Goal: Task Accomplishment & Management: Use online tool/utility

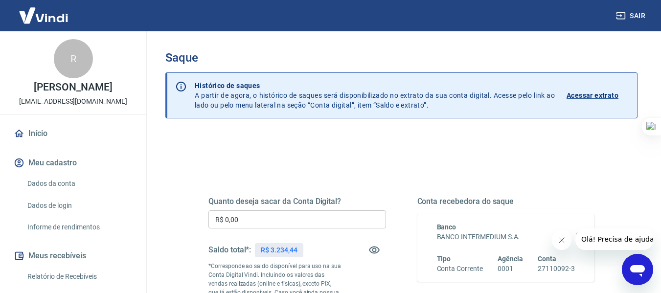
scroll to position [49, 0]
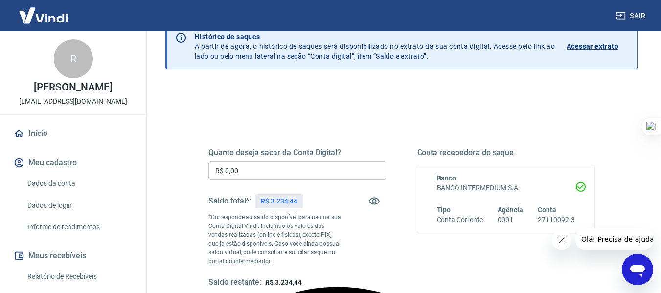
click at [313, 166] on input "R$ 0,00" at bounding box center [298, 171] width 178 height 18
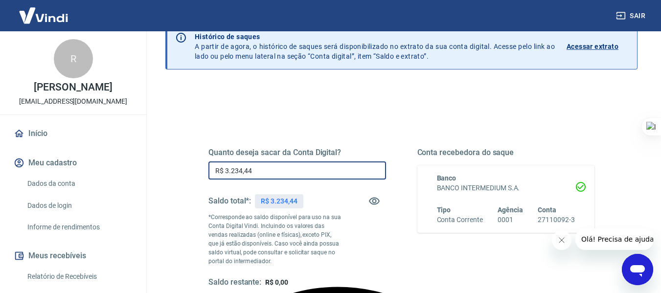
scroll to position [147, 0]
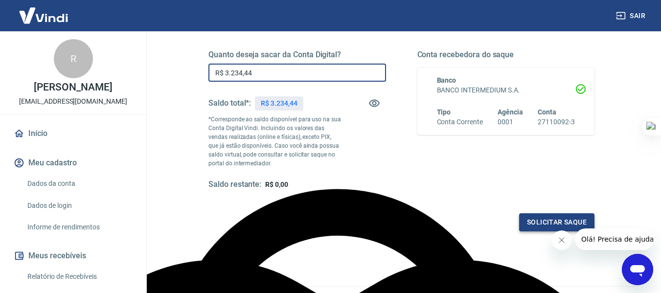
type input "R$ 3.234,44"
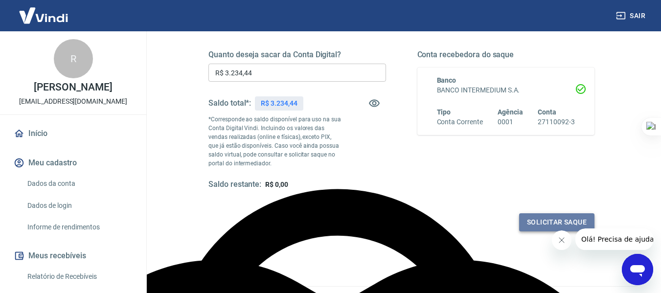
click at [529, 222] on button "Solicitar saque" at bounding box center [556, 222] width 75 height 18
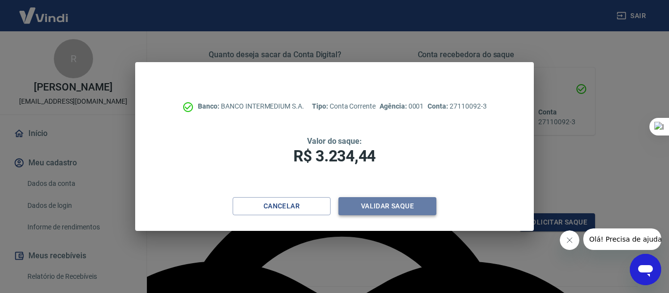
click at [369, 206] on button "Validar saque" at bounding box center [387, 206] width 98 height 18
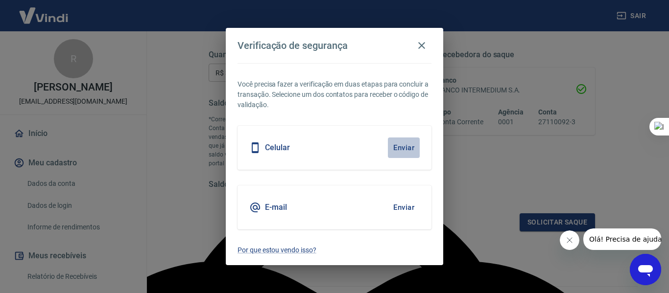
click at [397, 147] on button "Enviar" at bounding box center [404, 148] width 32 height 21
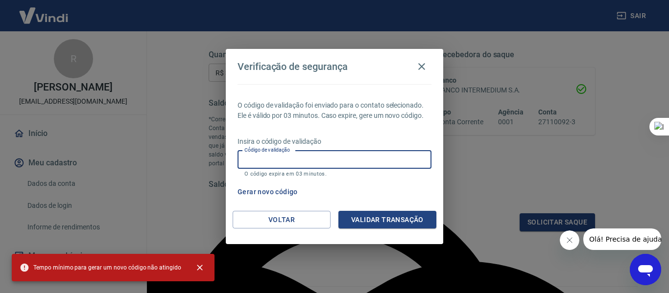
click at [387, 156] on input "Código de validação" at bounding box center [334, 160] width 194 height 18
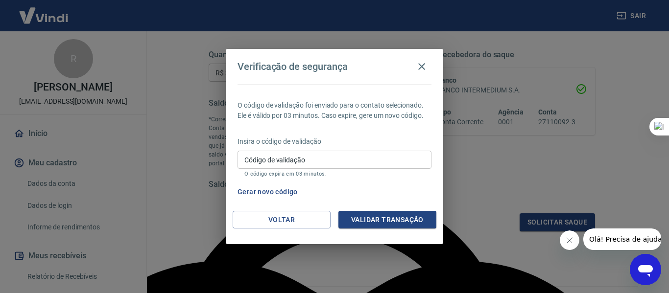
click at [401, 191] on div "Gerar novo código" at bounding box center [332, 192] width 198 height 18
click at [278, 190] on button "Gerar novo código" at bounding box center [267, 192] width 68 height 18
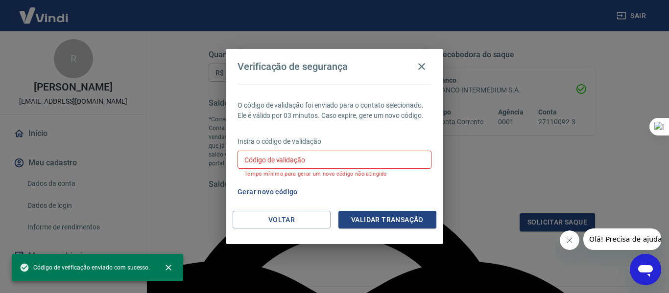
click at [327, 161] on input "Código de validação" at bounding box center [334, 160] width 194 height 18
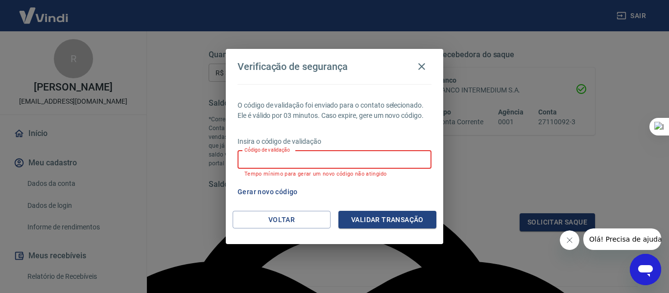
click at [372, 191] on div "Gerar novo código" at bounding box center [332, 192] width 198 height 18
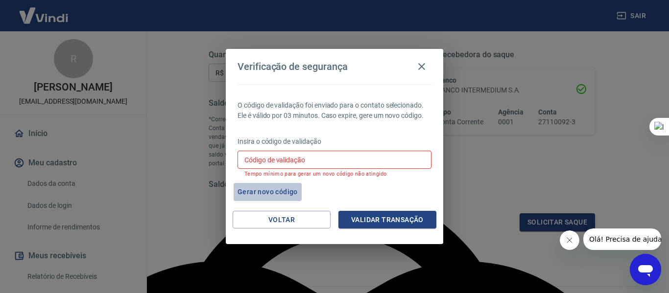
click at [290, 191] on button "Gerar novo código" at bounding box center [267, 192] width 68 height 18
click at [366, 187] on div "Gerar novo código" at bounding box center [332, 192] width 198 height 18
click at [335, 161] on input "Código de validação" at bounding box center [334, 160] width 194 height 18
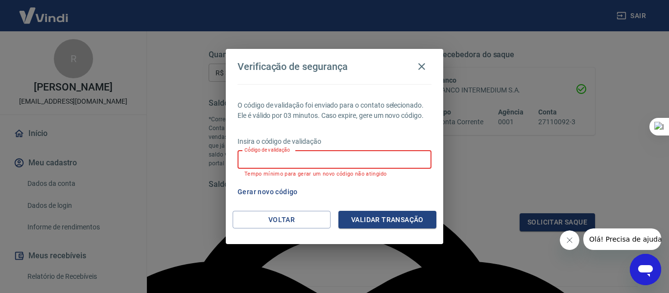
click at [422, 196] on div "Gerar novo código" at bounding box center [332, 192] width 198 height 18
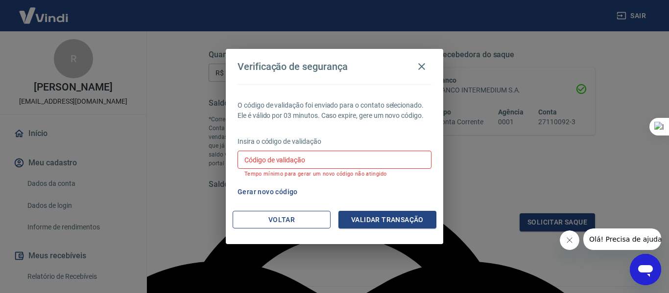
click at [288, 219] on button "Voltar" at bounding box center [282, 220] width 98 height 18
type textarea "Enviar"
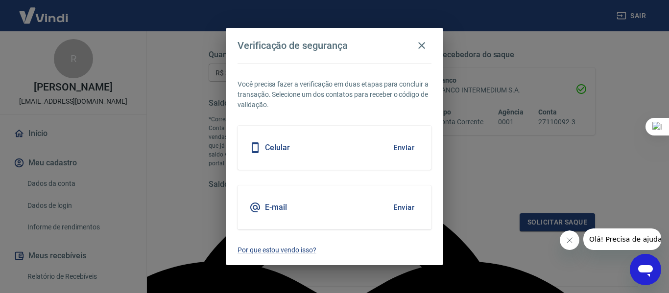
click at [396, 150] on button "Enviar" at bounding box center [404, 148] width 32 height 21
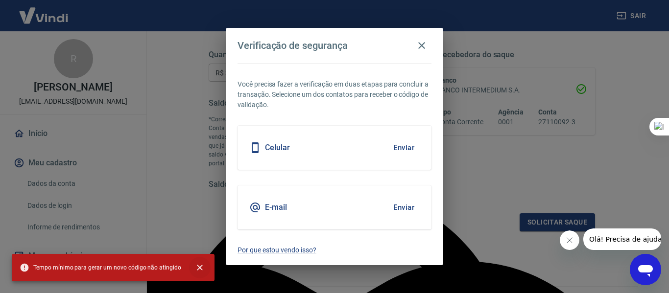
click at [196, 266] on icon "close" at bounding box center [200, 268] width 10 height 10
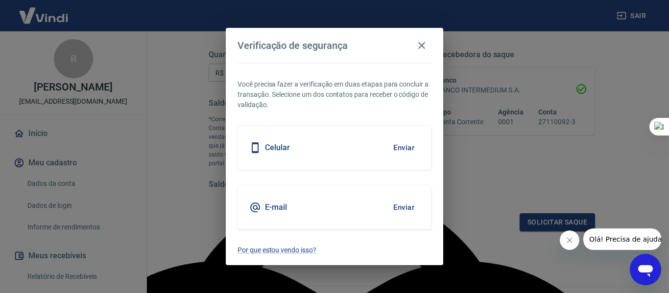
click at [289, 143] on h5 "Celular" at bounding box center [277, 148] width 25 height 10
click at [396, 149] on button "Enviar" at bounding box center [404, 148] width 32 height 21
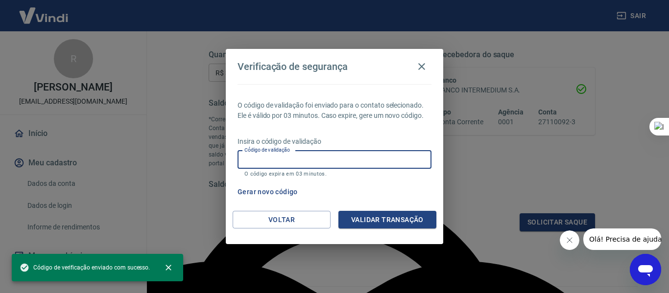
click at [382, 160] on input "Código de validação" at bounding box center [334, 160] width 194 height 18
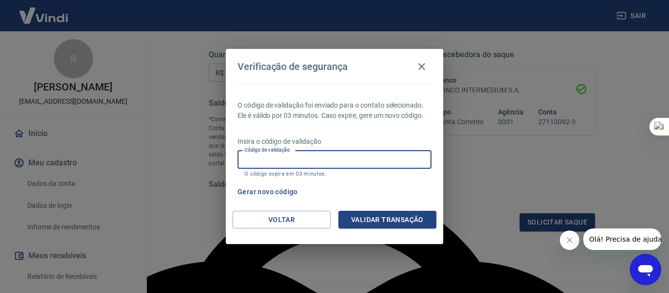
click at [418, 193] on div "Gerar novo código" at bounding box center [332, 192] width 198 height 18
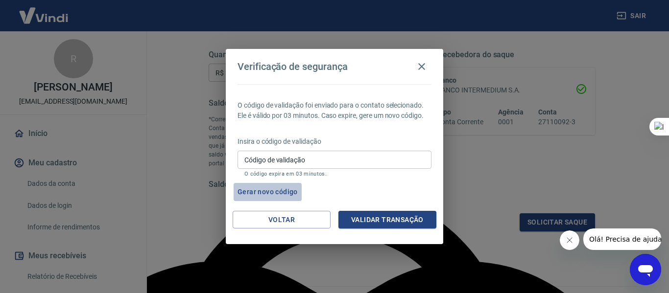
click at [281, 189] on button "Gerar novo código" at bounding box center [267, 192] width 68 height 18
click at [422, 70] on icon "button" at bounding box center [422, 67] width 12 height 12
